Goal: Information Seeking & Learning: Learn about a topic

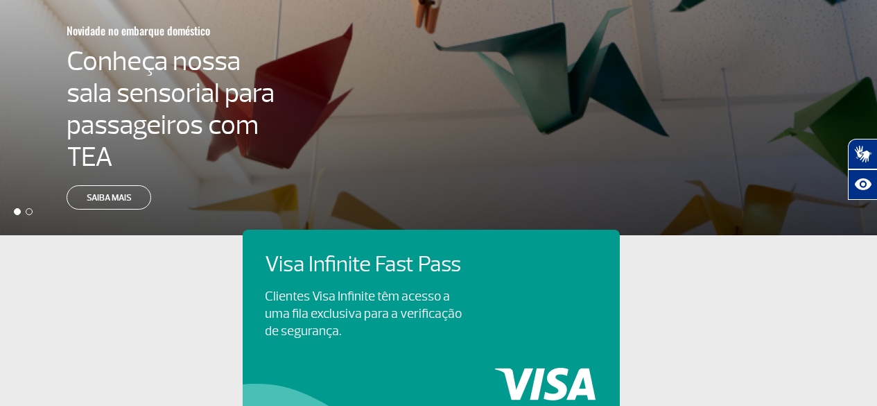
scroll to position [569, 0]
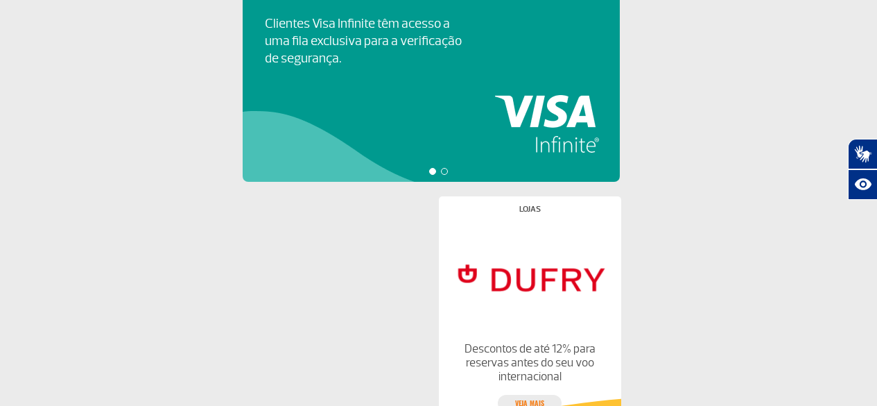
scroll to position [499, 0]
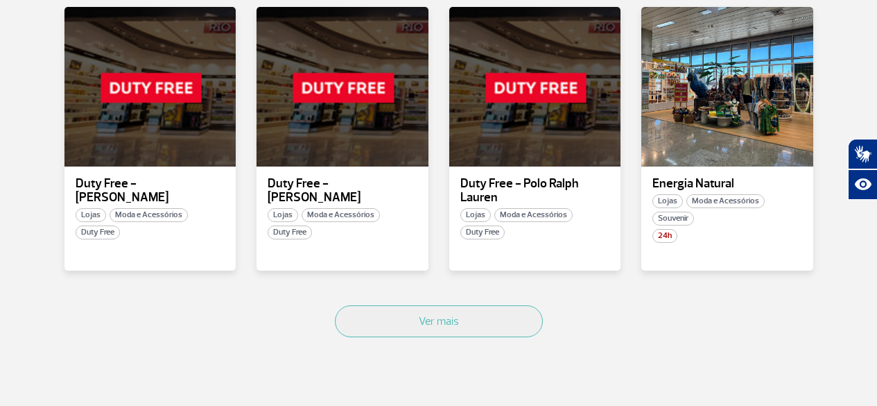
scroll to position [901, 0]
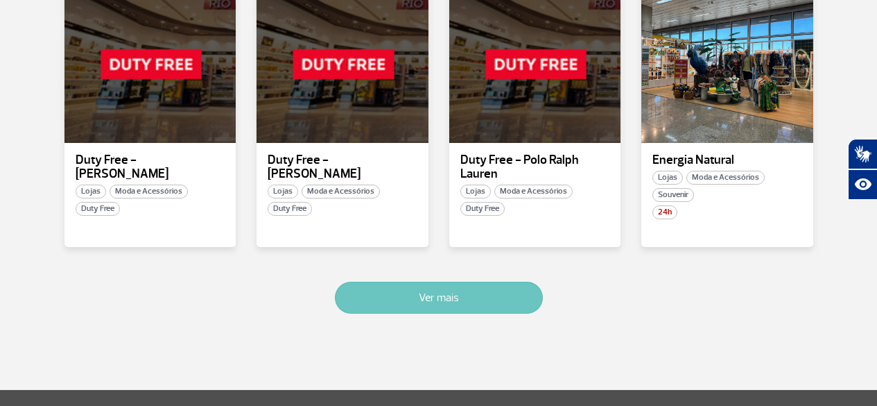
click at [441, 282] on button "Ver mais" at bounding box center [439, 298] width 208 height 32
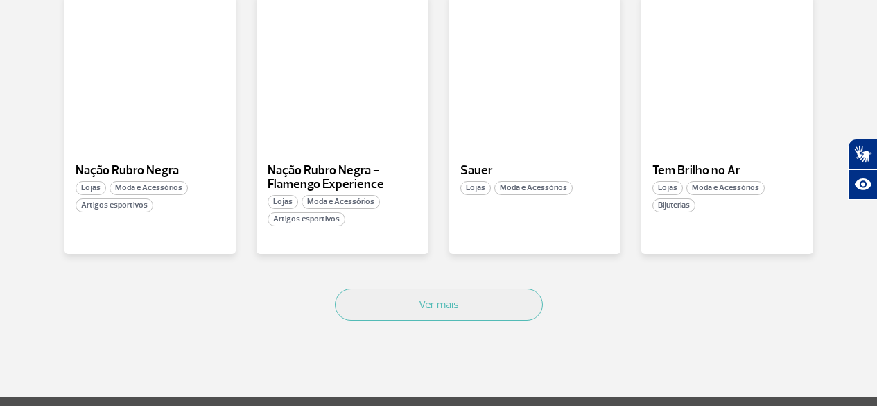
scroll to position [1776, 0]
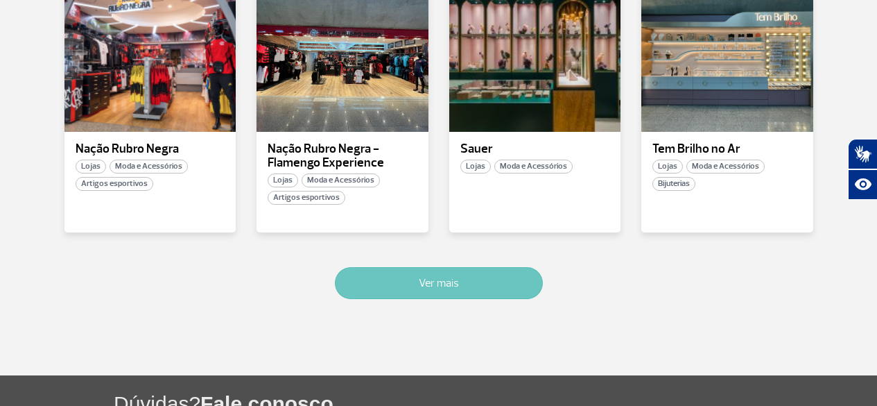
click at [424, 267] on button "Ver mais" at bounding box center [439, 283] width 208 height 32
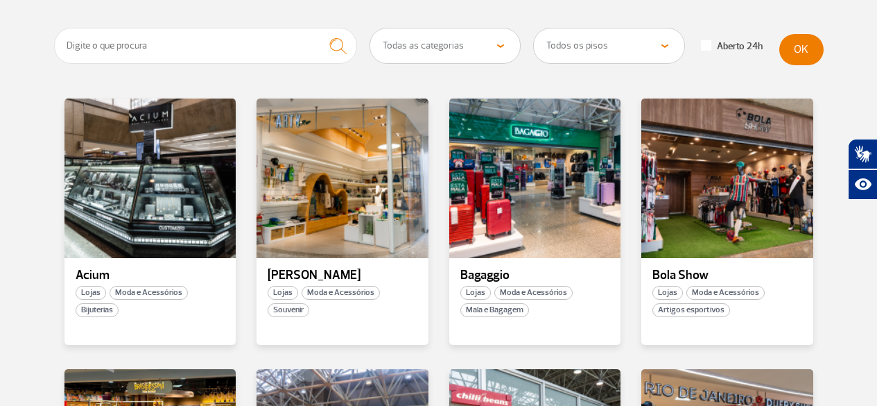
scroll to position [0, 0]
